Goal: Find specific page/section: Find specific page/section

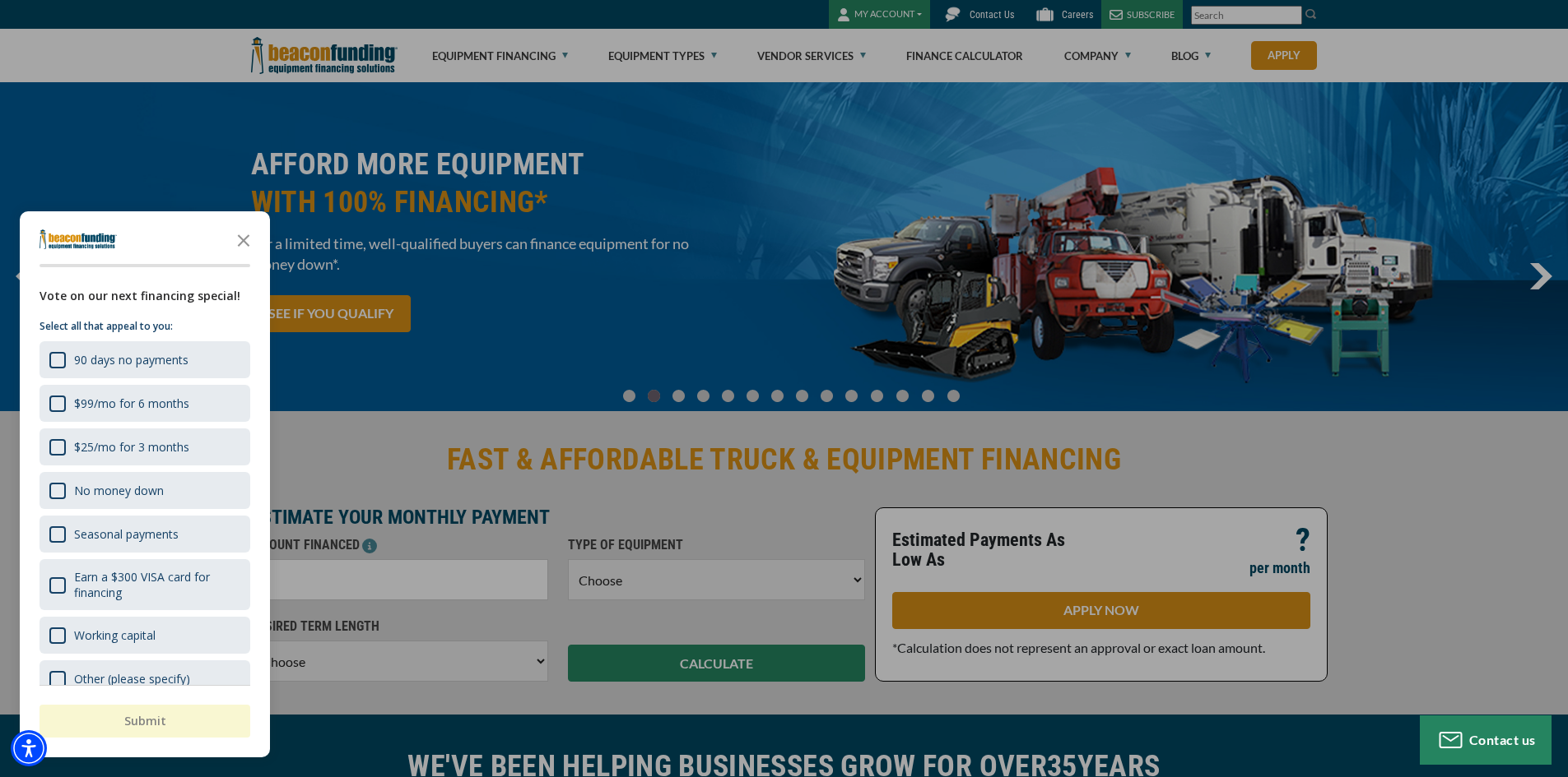
click at [1107, 56] on div "button" at bounding box center [784, 388] width 1568 height 777
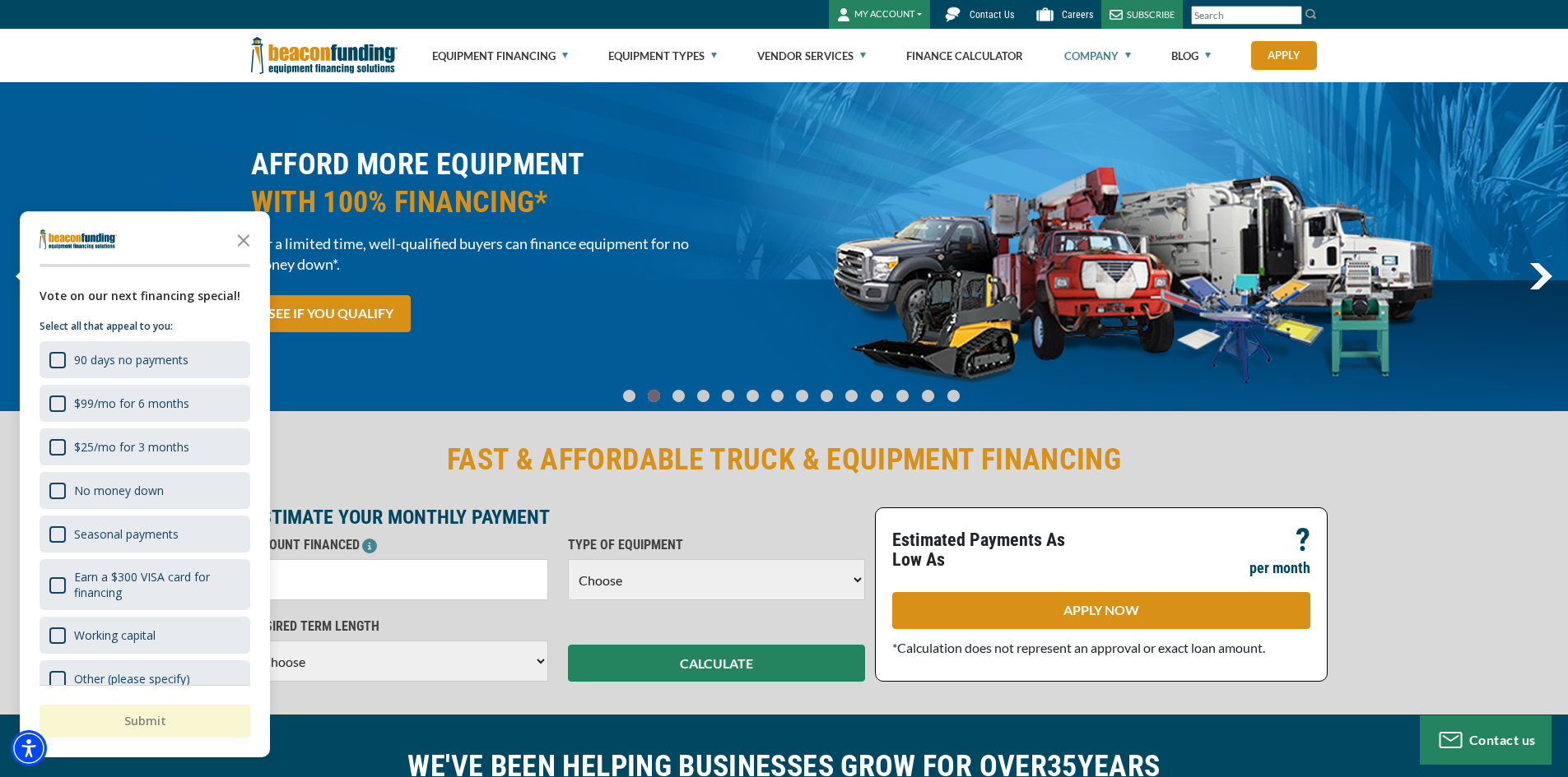
click at [1107, 56] on link "Company" at bounding box center [1098, 56] width 67 height 53
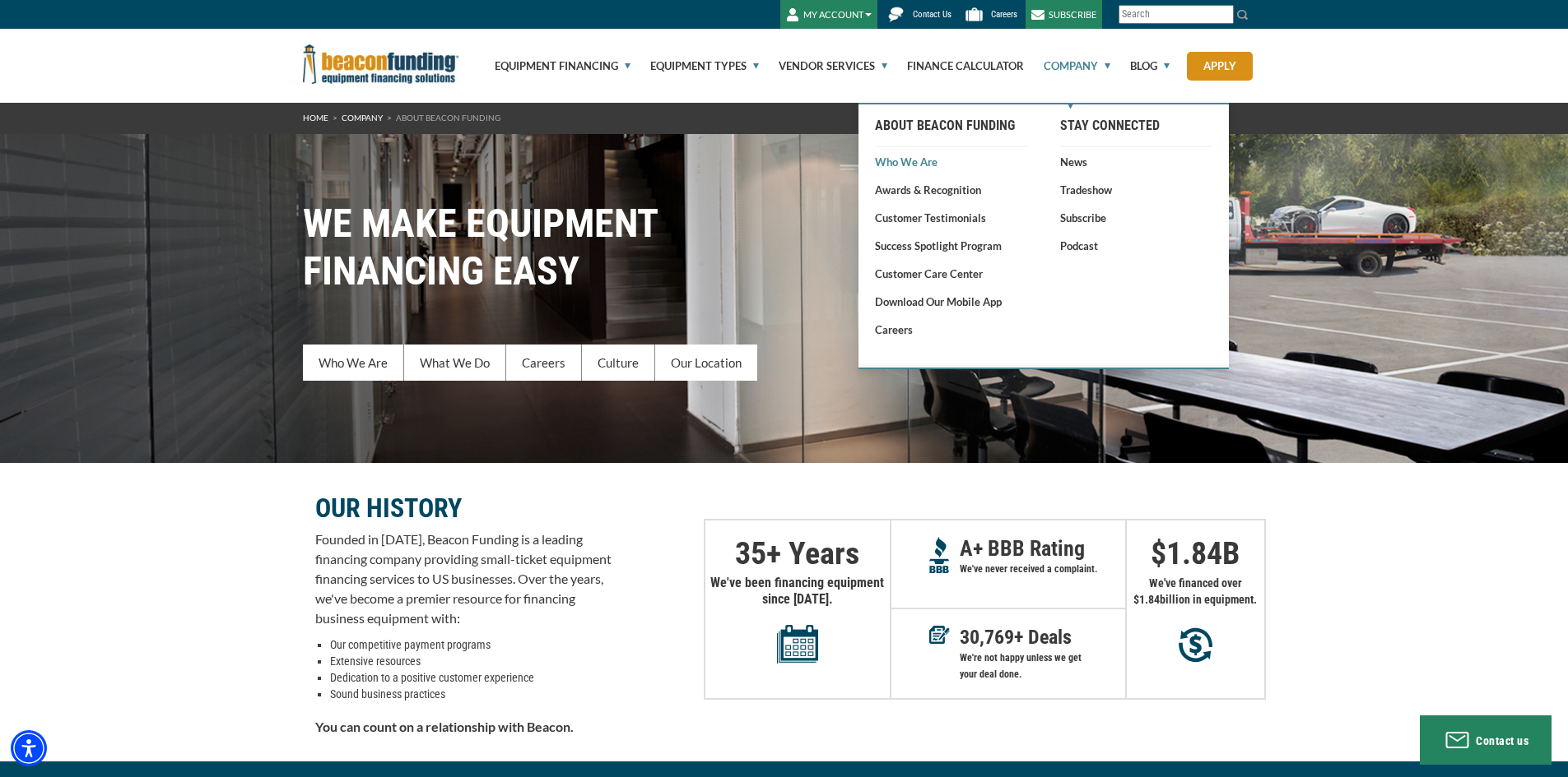
click at [914, 164] on link "Who We Are" at bounding box center [950, 161] width 153 height 17
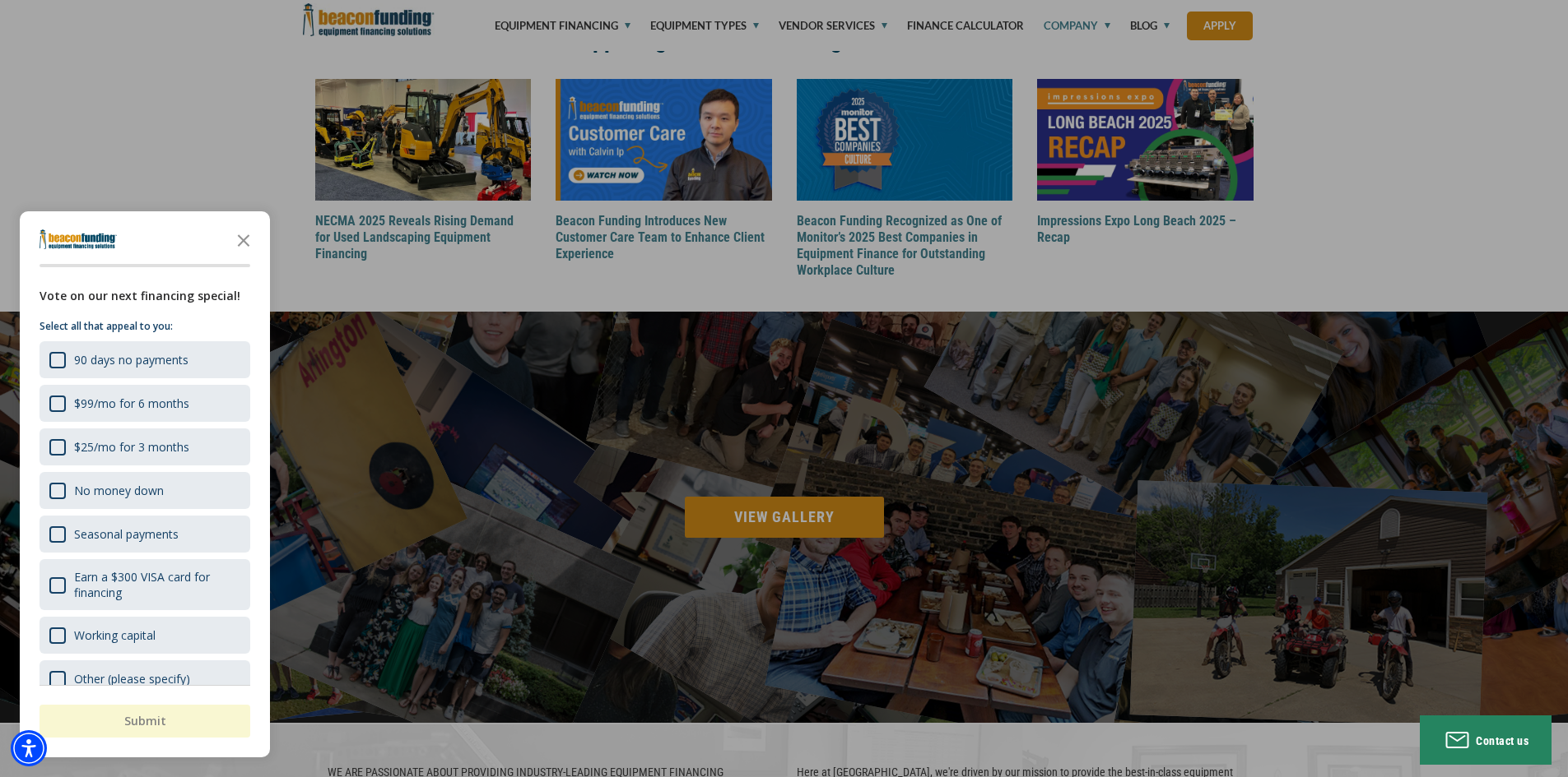
scroll to position [1974, 0]
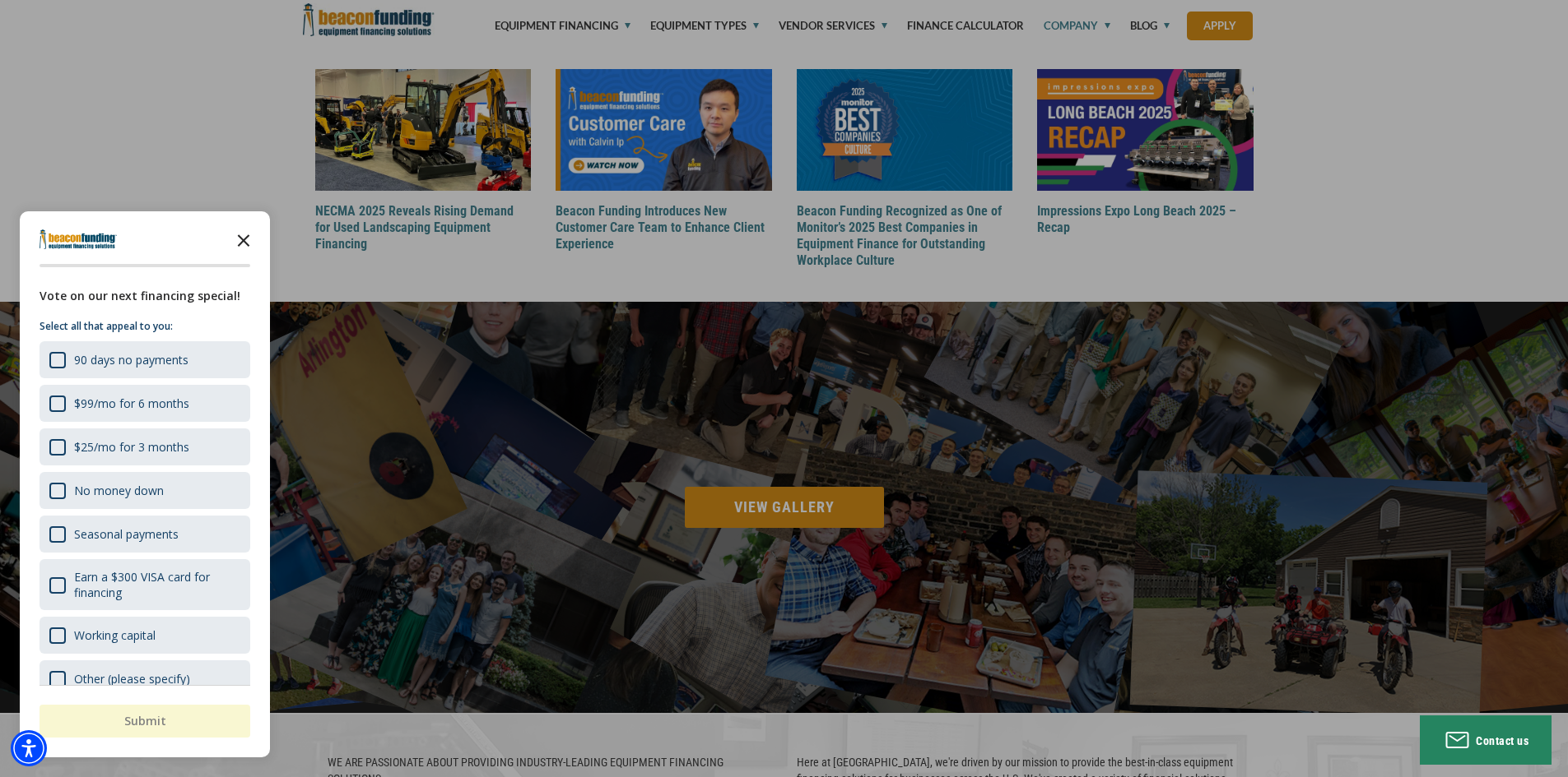
click at [249, 244] on icon "Close the survey" at bounding box center [243, 239] width 33 height 33
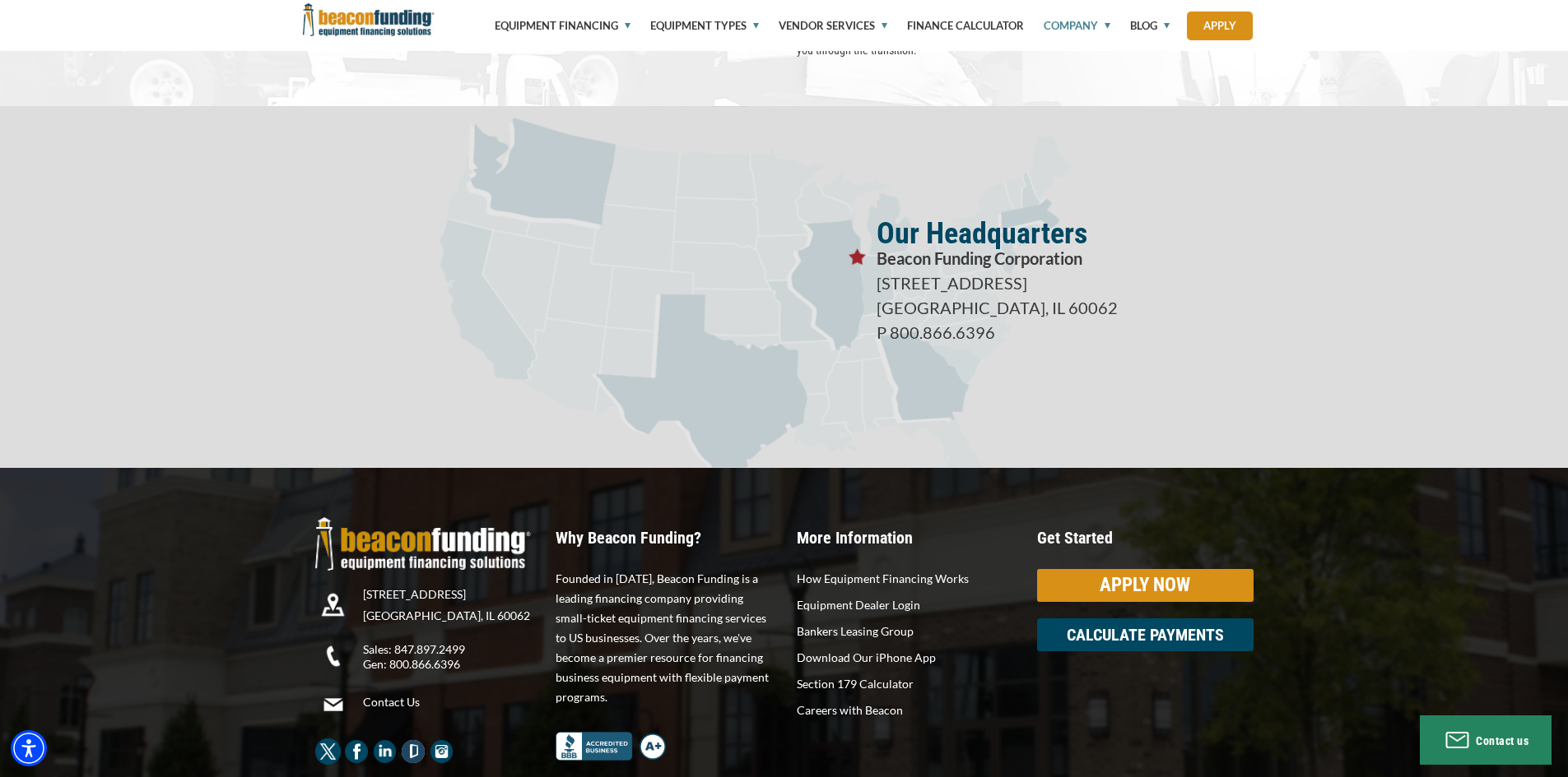
scroll to position [2881, 0]
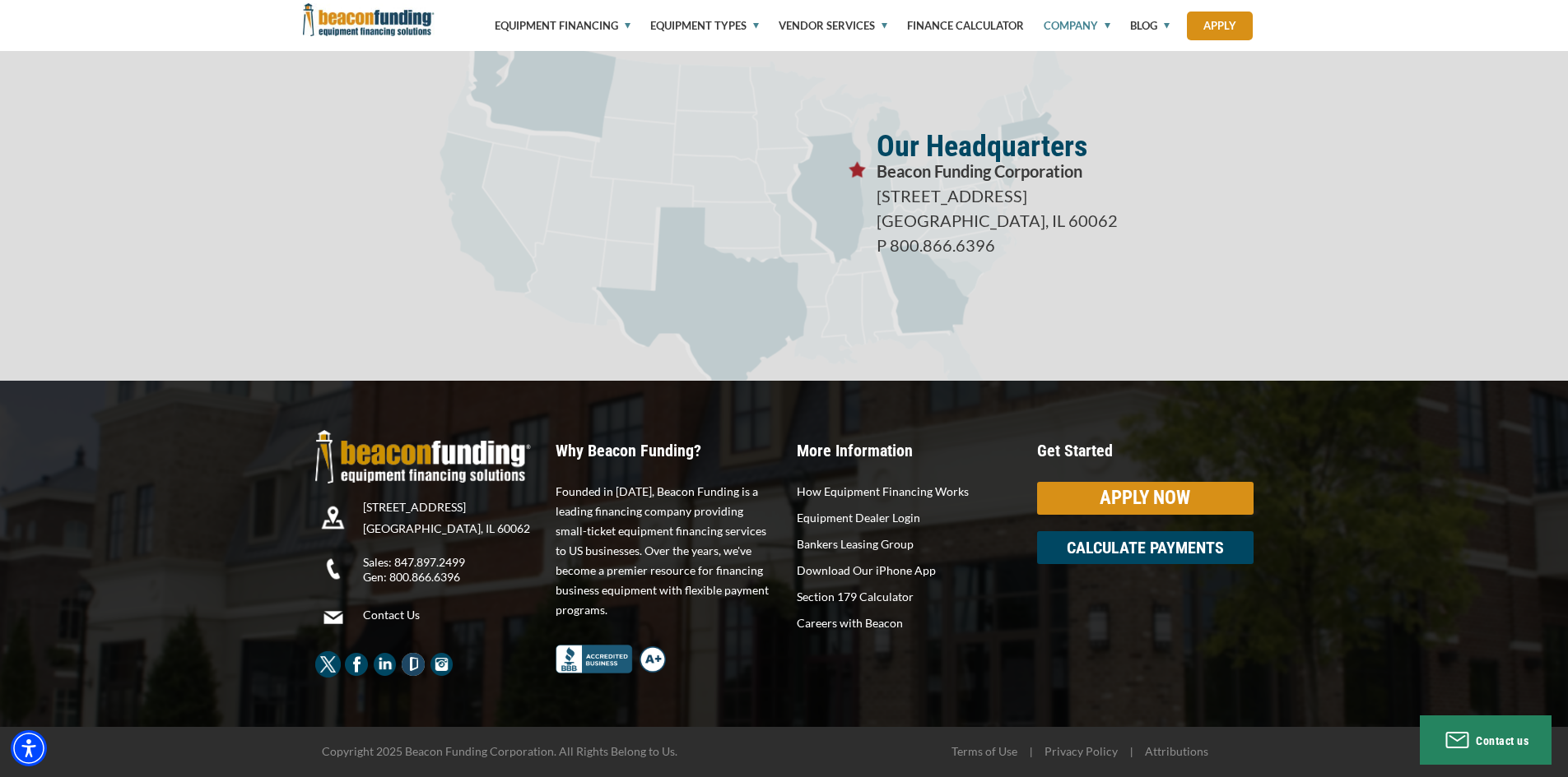
click at [357, 661] on img "Beacon Funding Facebook - open in a new tab" at bounding box center [356, 665] width 26 height 26
